Goal: Navigation & Orientation: Locate item on page

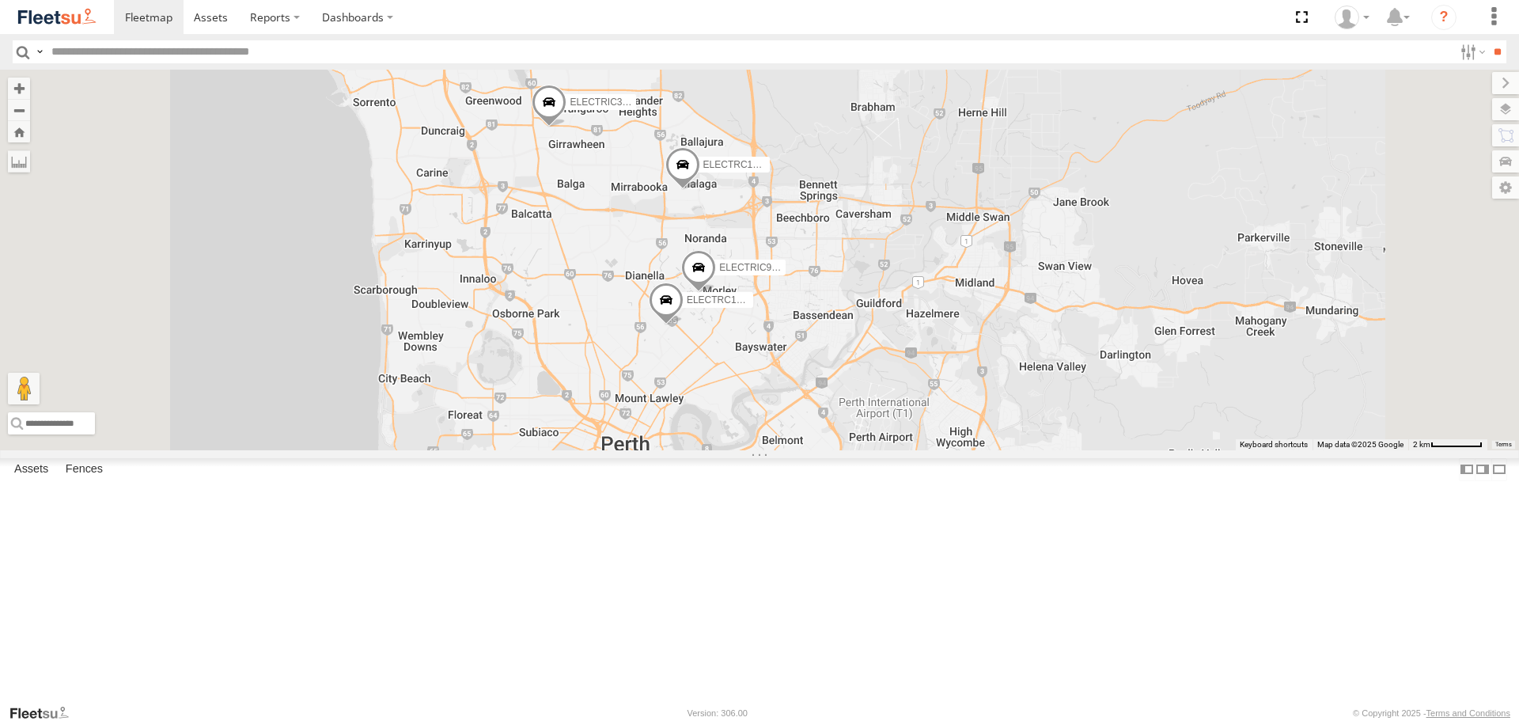
click at [566, 127] on span at bounding box center [549, 106] width 35 height 43
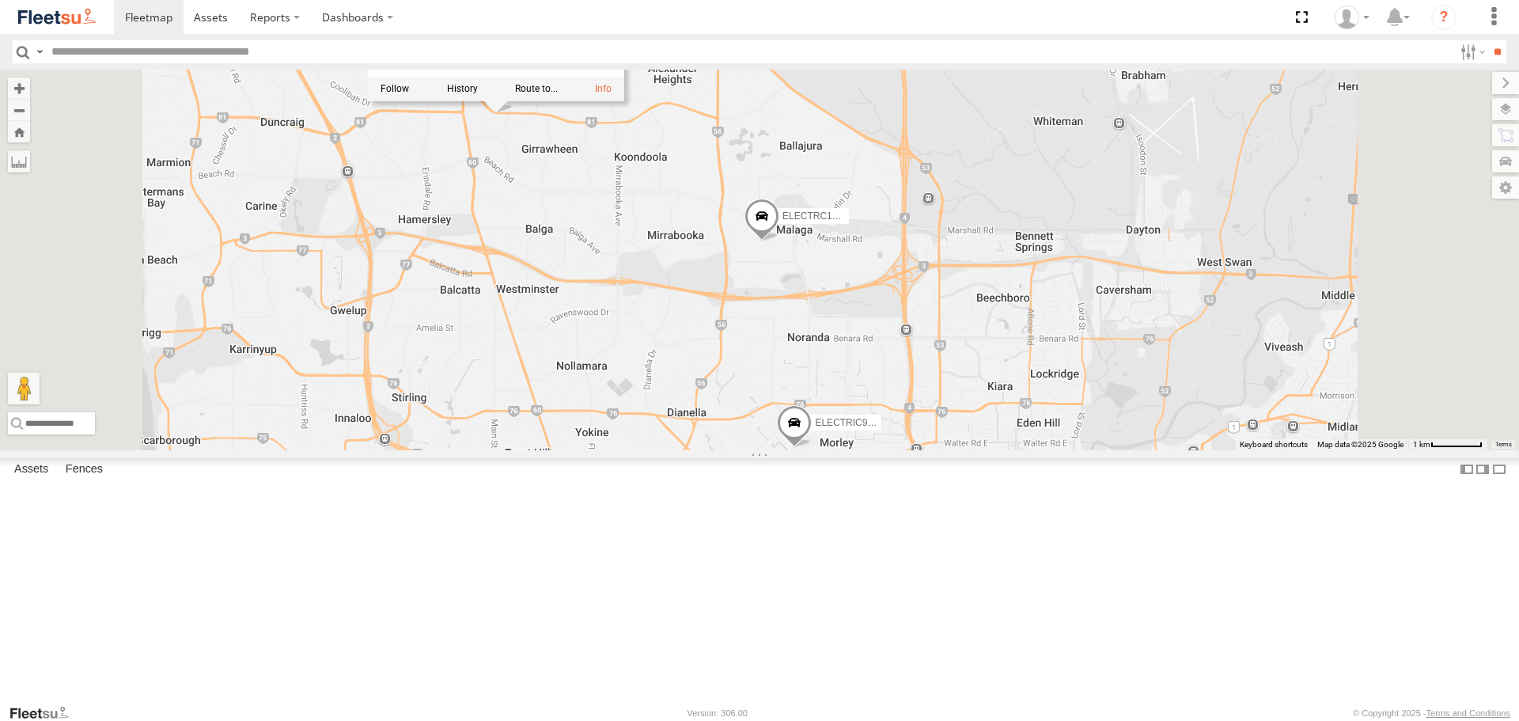
drag, startPoint x: 829, startPoint y: 306, endPoint x: 834, endPoint y: 321, distance: 15.8
click at [834, 321] on div "ELECTRIC7 - [PERSON_NAME] ELECTRIC3 - [PERSON_NAME] ELECTRC16 - [PERSON_NAME] E…" at bounding box center [759, 260] width 1519 height 380
click at [779, 241] on span at bounding box center [761, 220] width 35 height 43
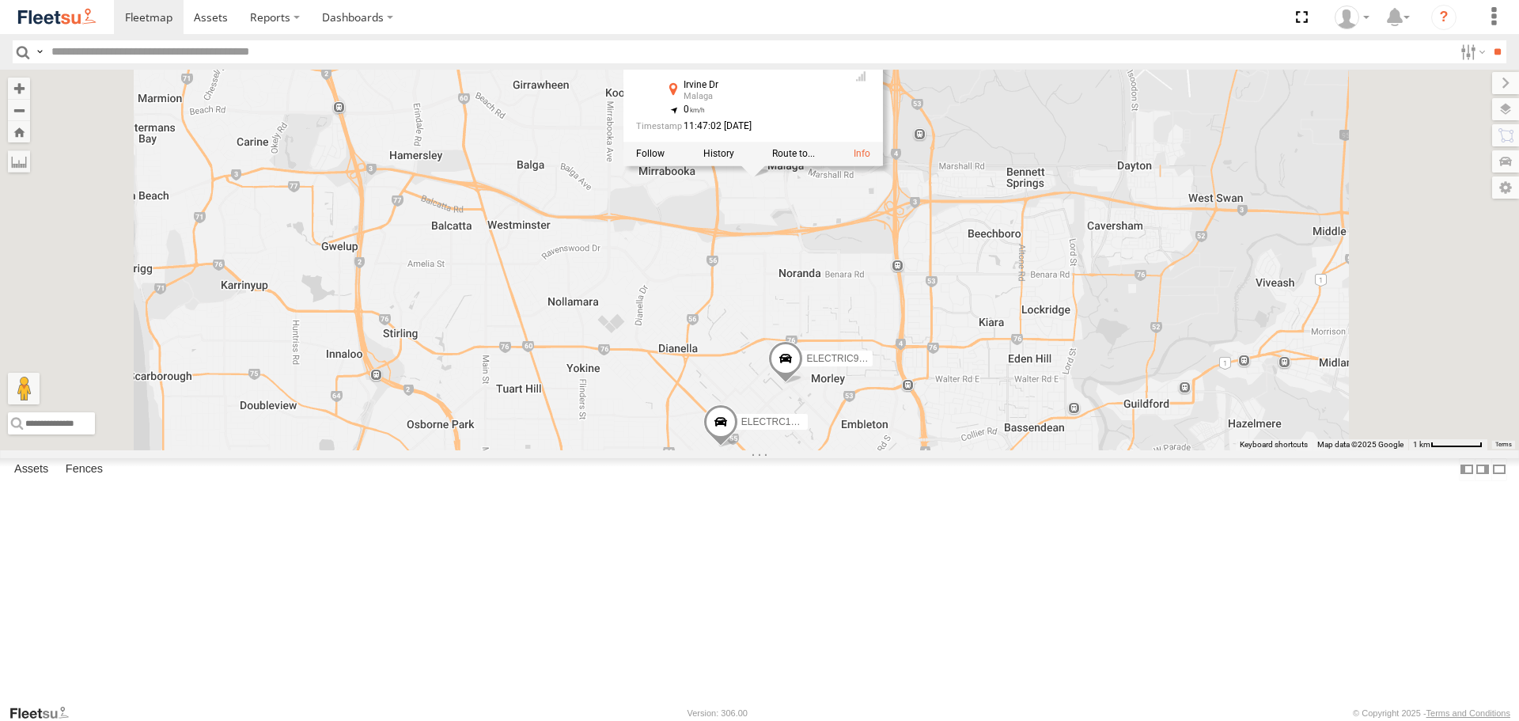
drag, startPoint x: 975, startPoint y: 458, endPoint x: 961, endPoint y: 367, distance: 92.0
click at [961, 367] on div "ELECTRIC7 - [PERSON_NAME] ELECTRIC3 - [PERSON_NAME] ELECTRC16 - [PERSON_NAME] E…" at bounding box center [759, 260] width 1519 height 380
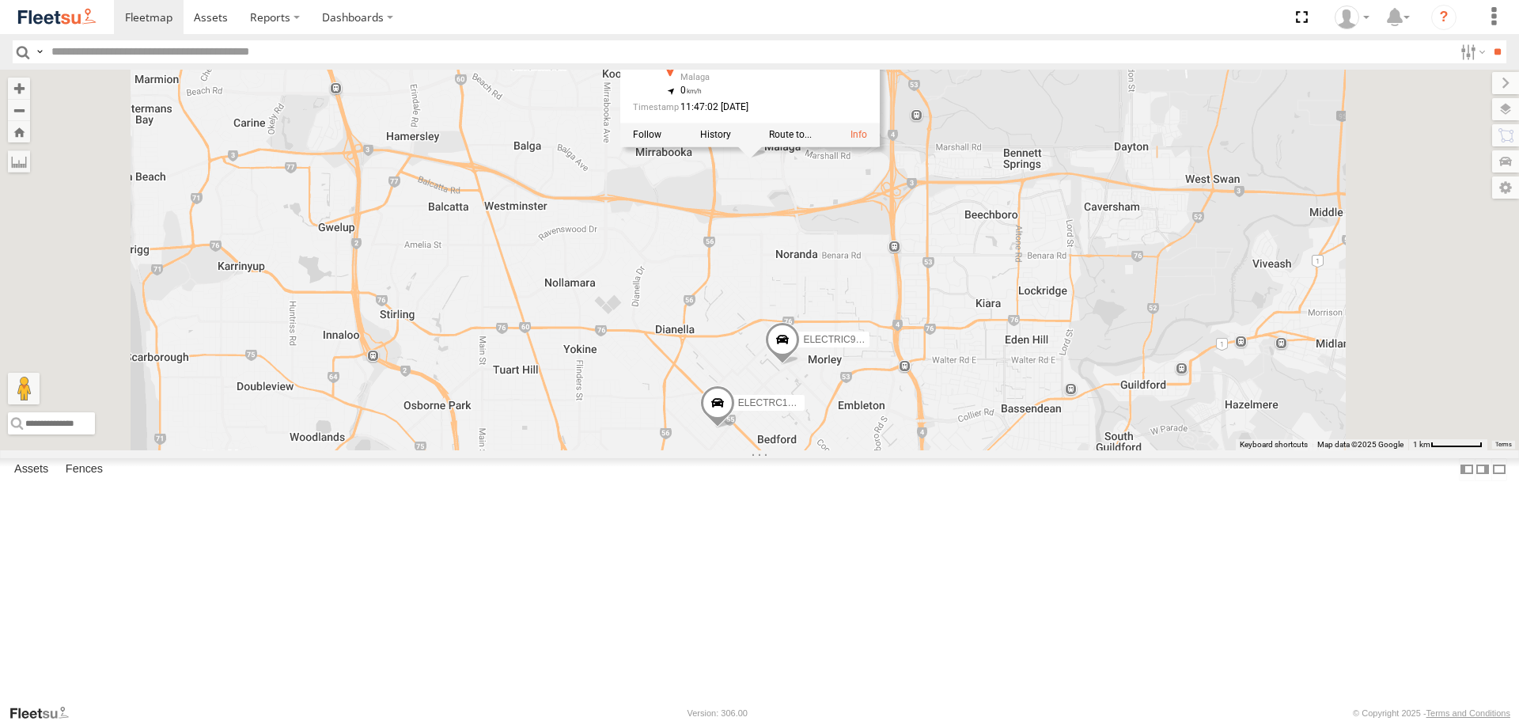
click at [735, 429] on span at bounding box center [717, 407] width 35 height 43
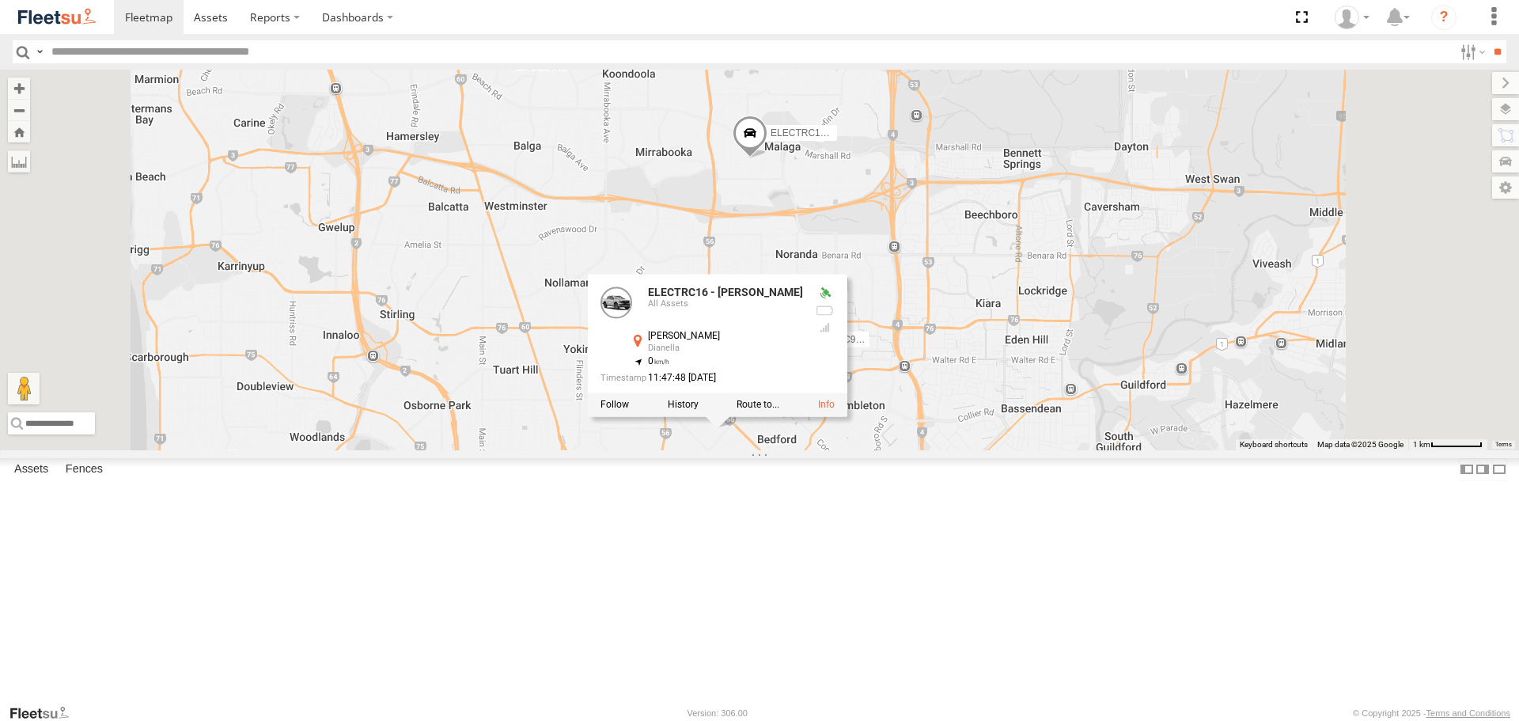
click at [958, 449] on div "ELECTRIC7 - [PERSON_NAME] ELECTRIC3 - [PERSON_NAME] ELECTRC16 - [PERSON_NAME] E…" at bounding box center [759, 260] width 1519 height 380
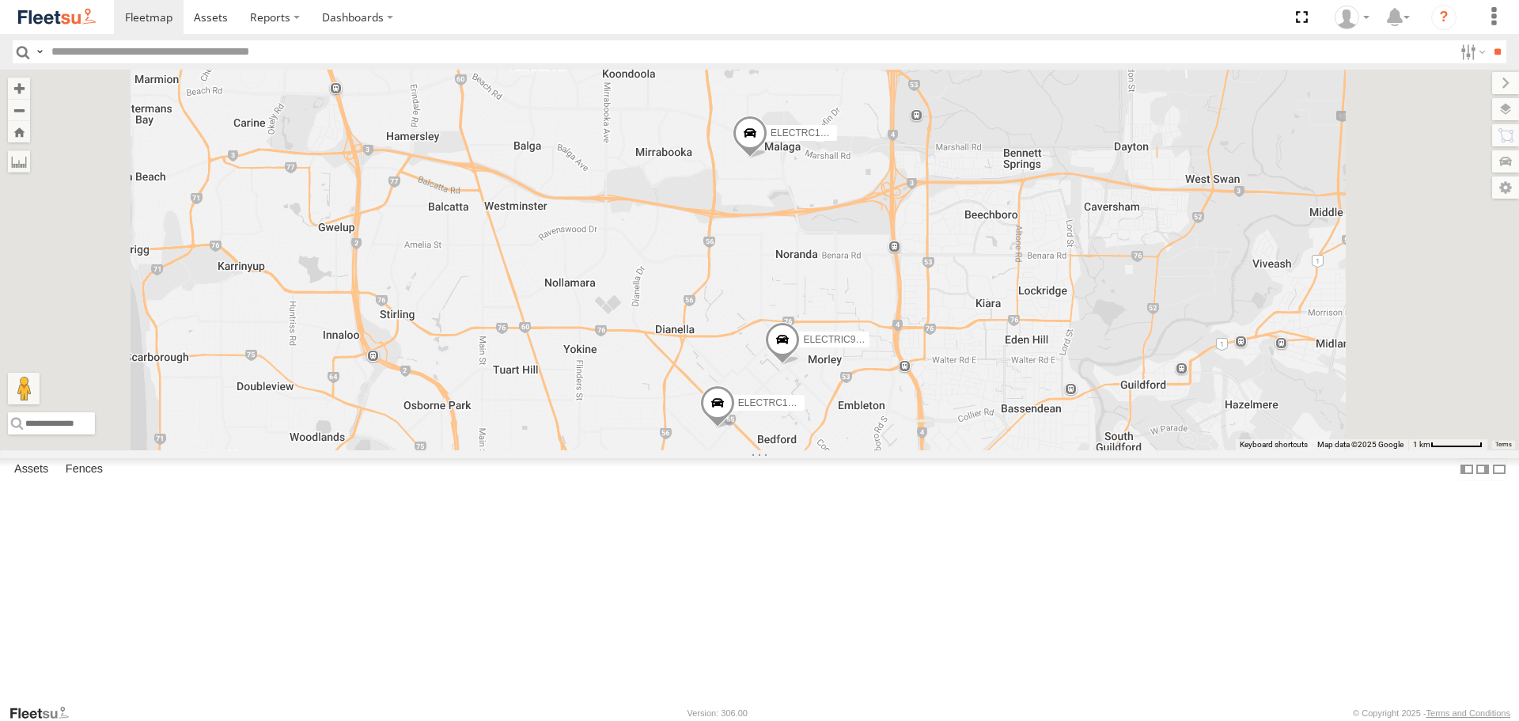
click at [800, 365] on span at bounding box center [782, 343] width 35 height 43
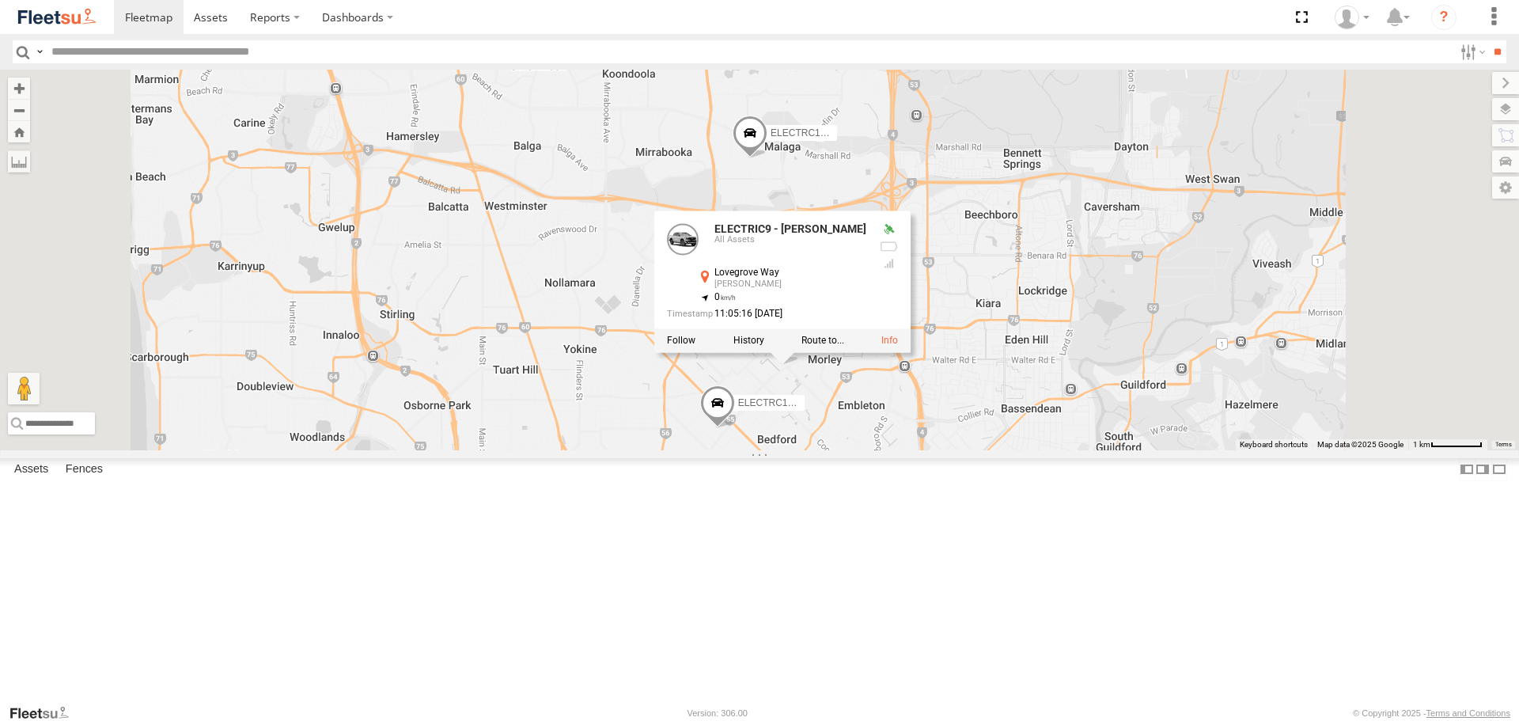
click at [1024, 449] on div "ELECTRIC7 - [PERSON_NAME] ELECTRIC3 - [PERSON_NAME] ELECTRC16 - [PERSON_NAME] E…" at bounding box center [759, 260] width 1519 height 380
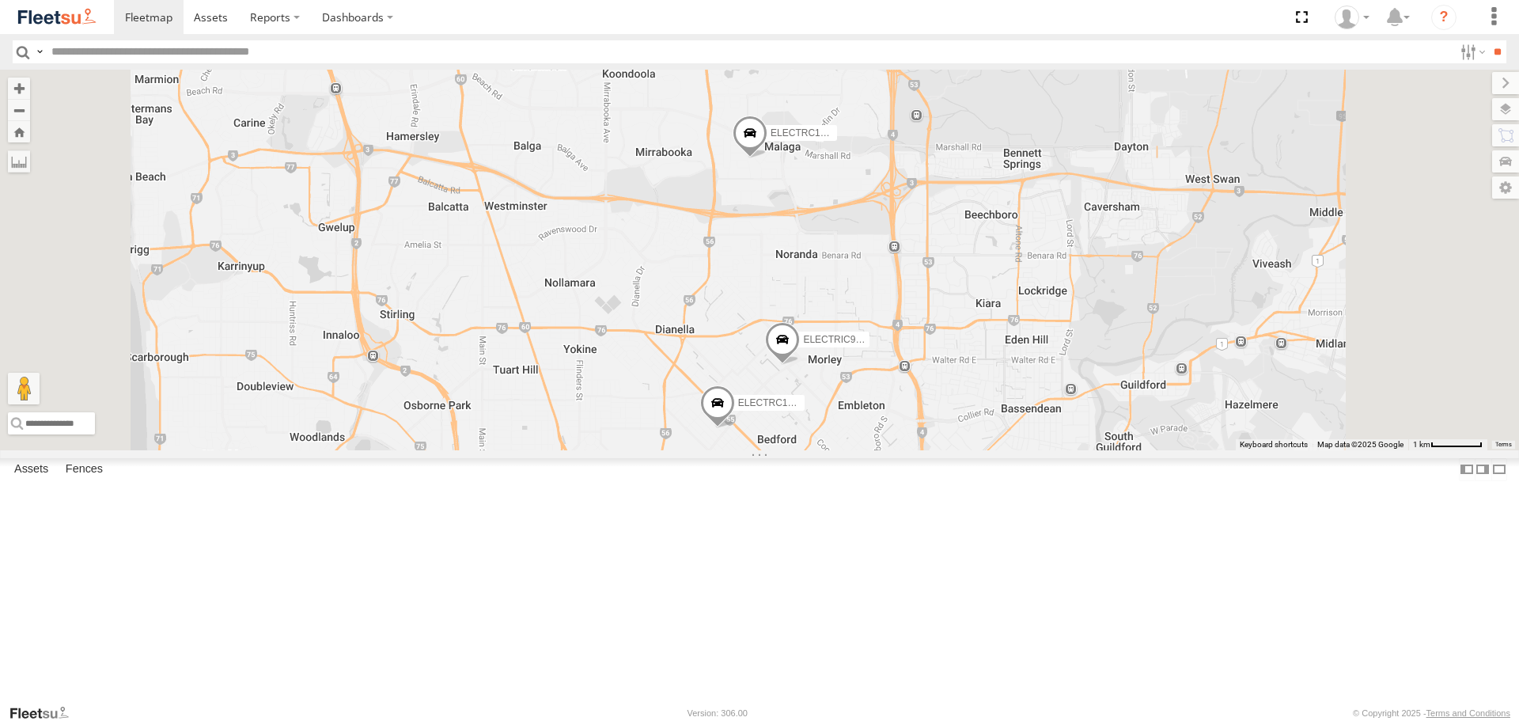
click at [800, 365] on span at bounding box center [782, 343] width 35 height 43
